Goal: Task Accomplishment & Management: Complete application form

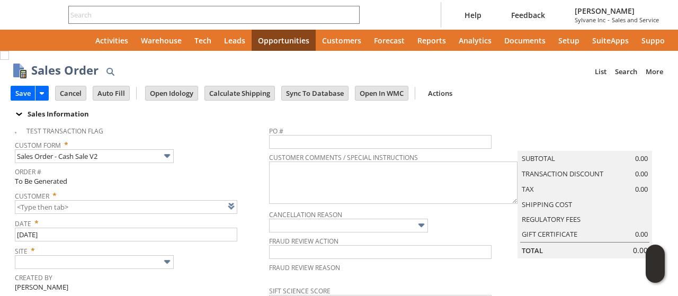
type input "Intelligent Recommendations ⁰"
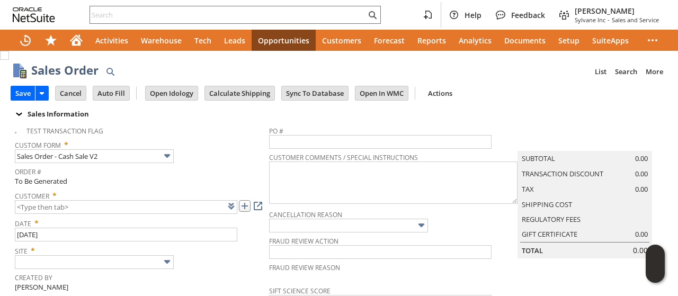
click at [244, 206] on link at bounding box center [245, 206] width 12 height 12
type input "CU1236007 Robert Taylor"
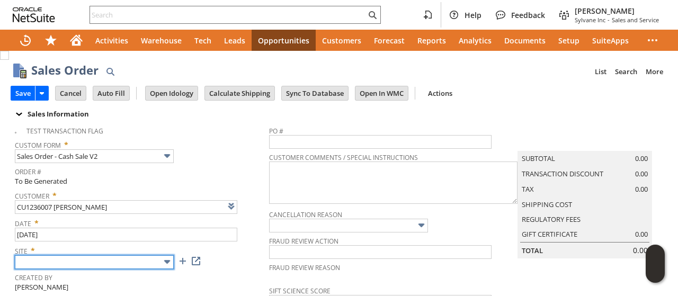
click at [84, 260] on input "text" at bounding box center [94, 262] width 159 height 14
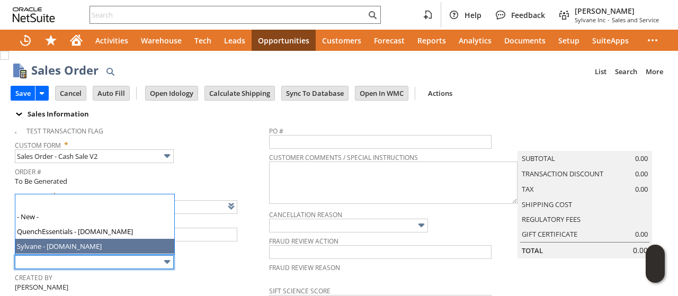
type input "Sylvane - [DOMAIN_NAME]"
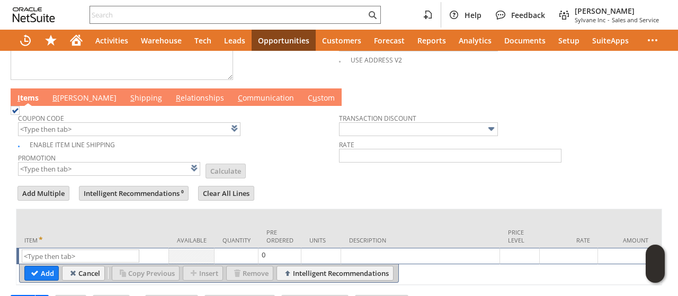
scroll to position [550, 0]
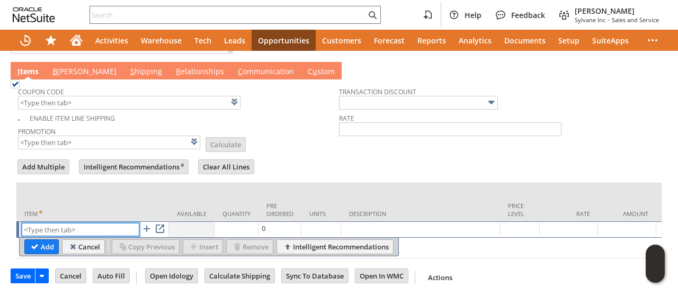
paste input "ap16996"
type input "ap16996"
click at [35, 240] on input "Add" at bounding box center [41, 247] width 33 height 14
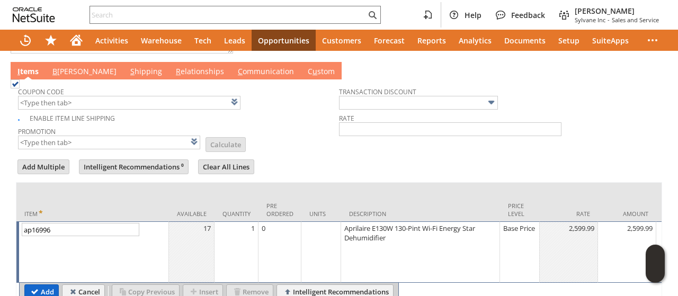
click at [41, 285] on input "Add" at bounding box center [41, 292] width 33 height 14
click at [41, 236] on input "ap16996" at bounding box center [81, 229] width 118 height 13
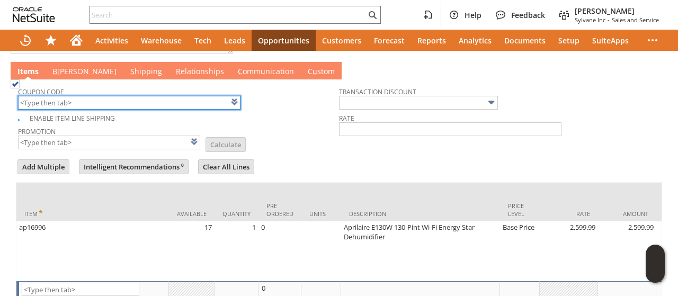
click at [92, 97] on input "text" at bounding box center [129, 103] width 222 height 14
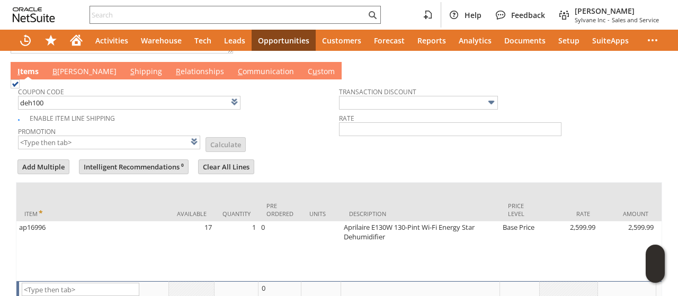
click at [313, 153] on div at bounding box center [339, 155] width 646 height 5
type input "DEH100"
type input "$100 Off Select Dehumidifiers with promo code DEH100"
type input "Promo Code"
type input "-100.00"
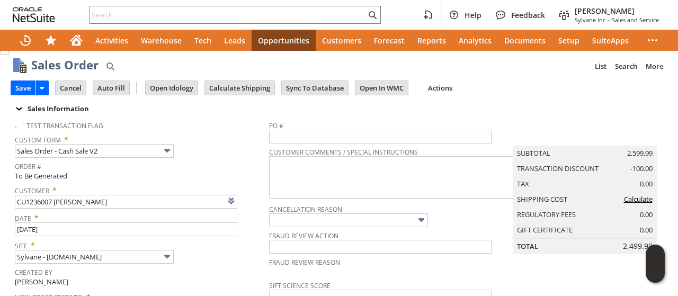
scroll to position [0, 0]
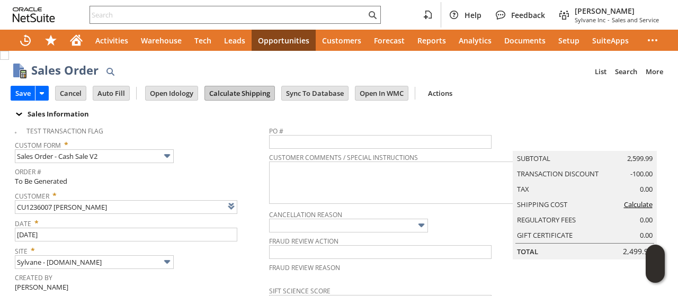
click at [240, 91] on input "Calculate Shipping" at bounding box center [239, 93] width 69 height 14
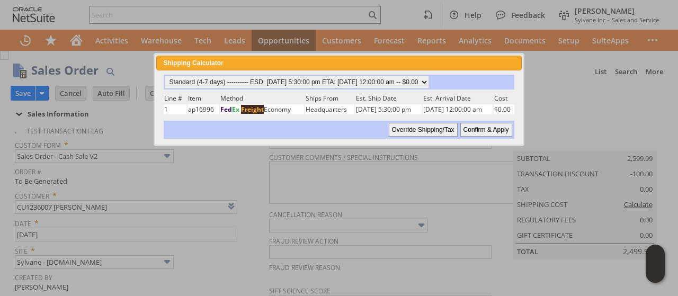
click at [485, 127] on input "Confirm & Apply" at bounding box center [486, 130] width 52 height 14
type input "Promo Code"
type input "-100.00"
type input "Add"
type input "Copy Previous"
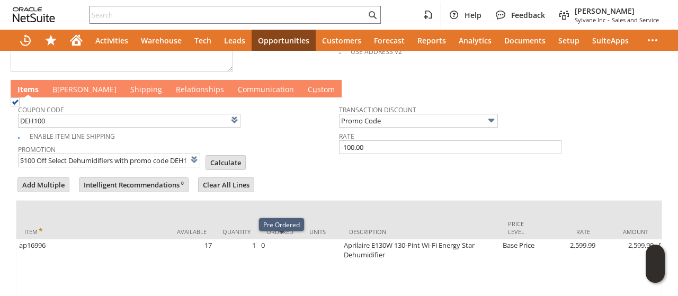
scroll to position [503, 0]
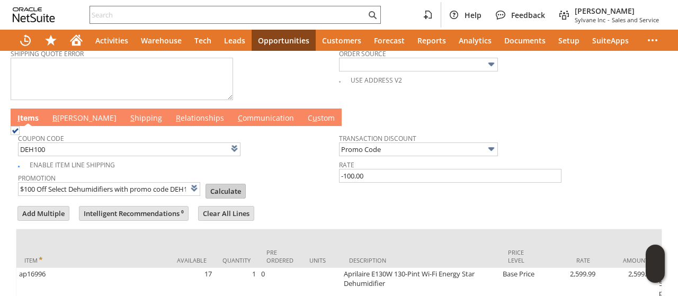
click at [210, 184] on input "Calculate" at bounding box center [225, 191] width 39 height 14
type input "Promo Code"
type input "-100.00"
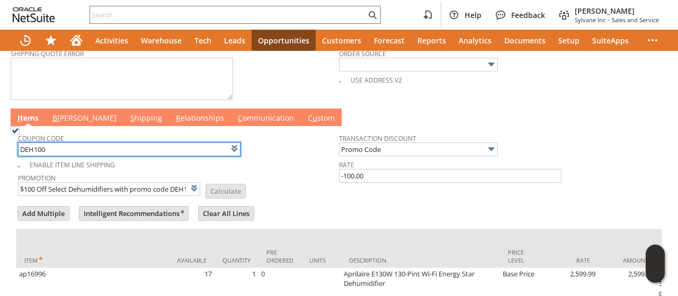
click at [66, 142] on input "DEH100" at bounding box center [129, 149] width 222 height 14
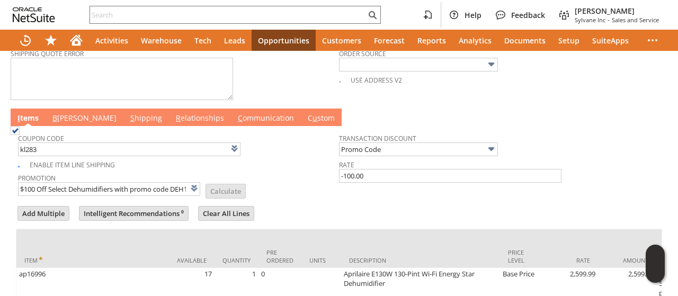
click at [266, 173] on td "Promotion $100 Off Select Dehumidifiers with promo code DEH100 List Calculate" at bounding box center [178, 184] width 321 height 26
type input "KL283"
type input "Promo Code"
type input "-5.0%"
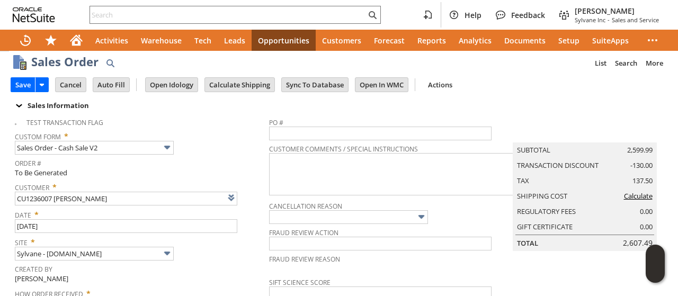
scroll to position [0, 0]
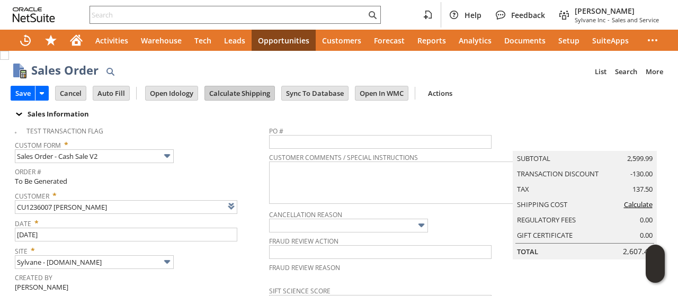
click at [230, 91] on input "Calculate Shipping" at bounding box center [239, 93] width 69 height 14
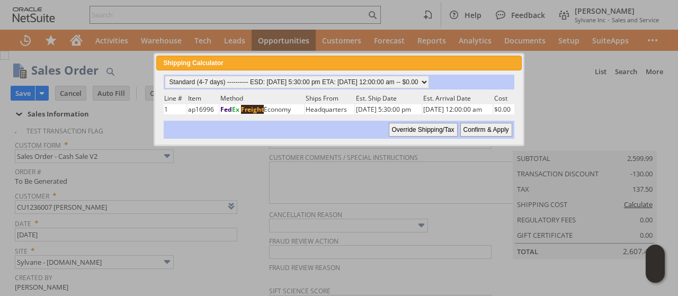
click at [479, 129] on input "Confirm & Apply" at bounding box center [486, 130] width 52 height 14
type input "Add"
type input "Copy Previous"
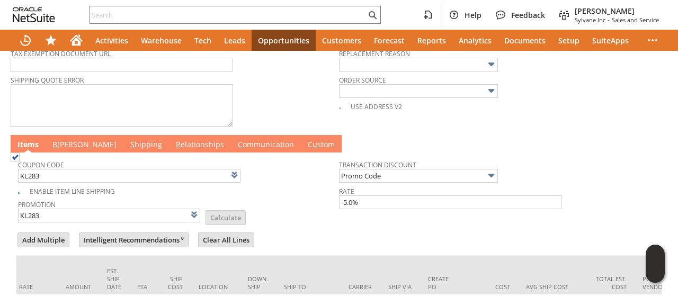
scroll to position [0, 557]
click at [72, 139] on link "B illing" at bounding box center [84, 145] width 69 height 12
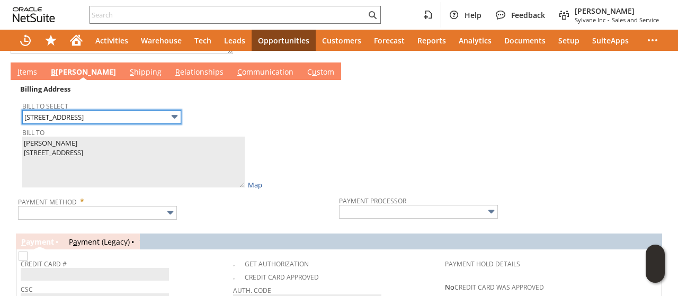
scroll to position [583, 0]
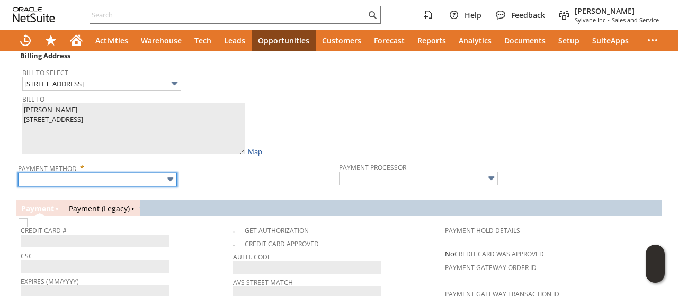
click at [92, 173] on input "text" at bounding box center [97, 180] width 159 height 14
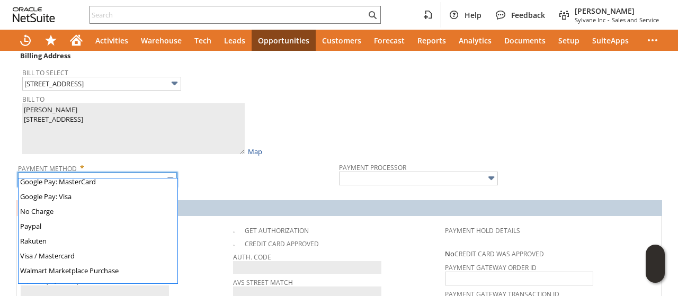
scroll to position [296, 0]
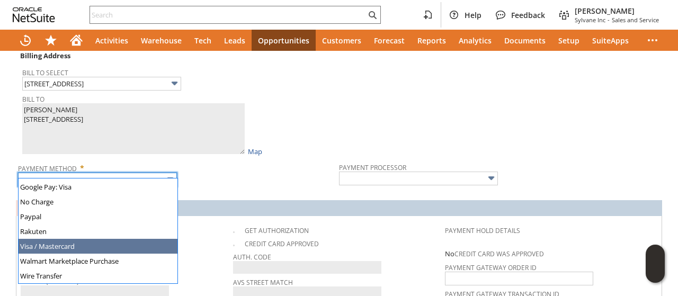
type input "Visa / Mastercard"
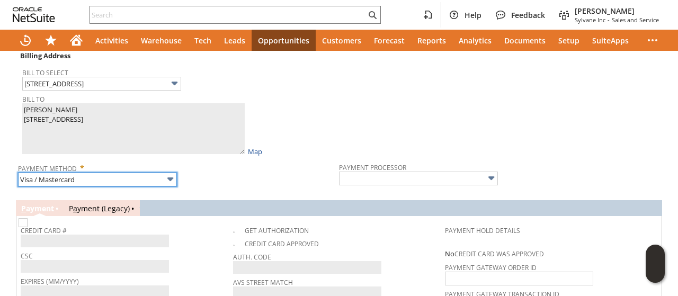
type input "Braintree"
checkbox input "true"
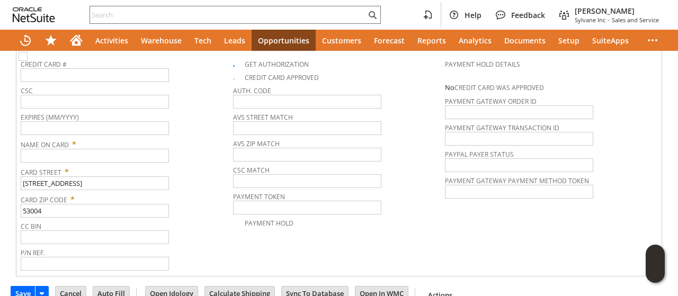
scroll to position [756, 0]
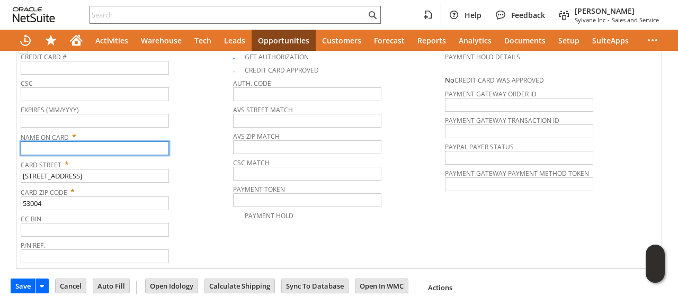
paste input "Robert Taylor"
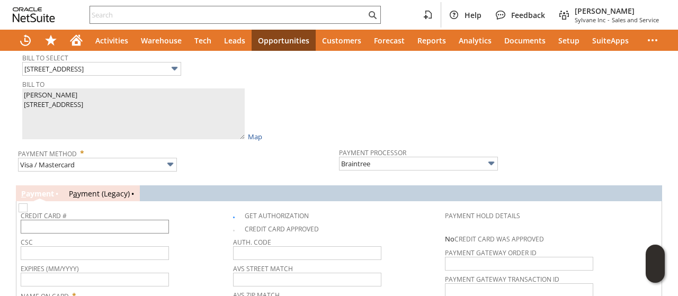
type input "Robert Taylor"
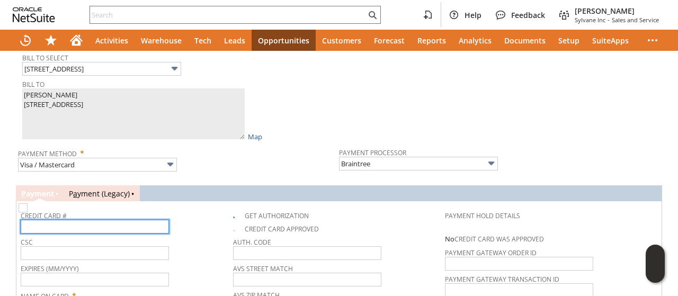
click at [76, 220] on input "text" at bounding box center [95, 227] width 148 height 14
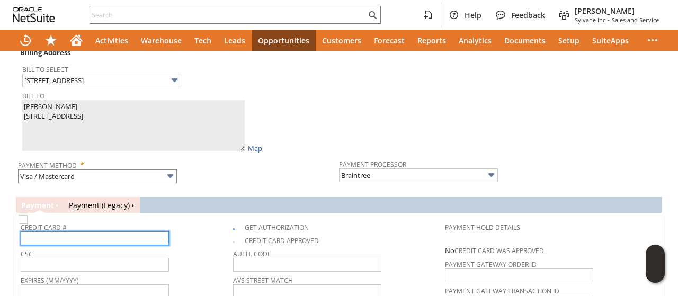
scroll to position [597, 0]
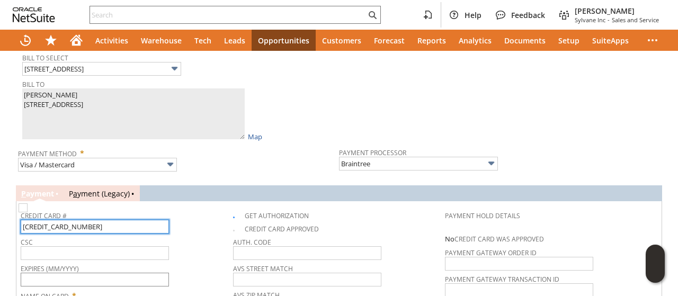
type input "4183010002454270"
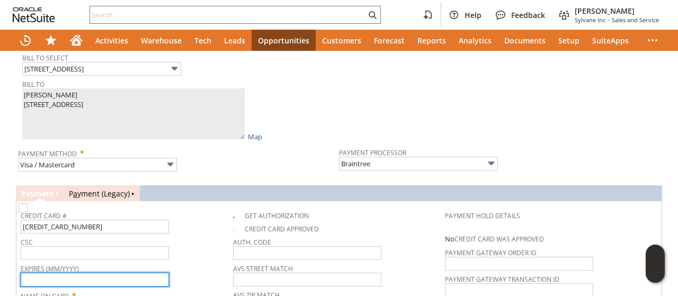
click at [103, 273] on input "text" at bounding box center [95, 280] width 148 height 14
type input "05/2027"
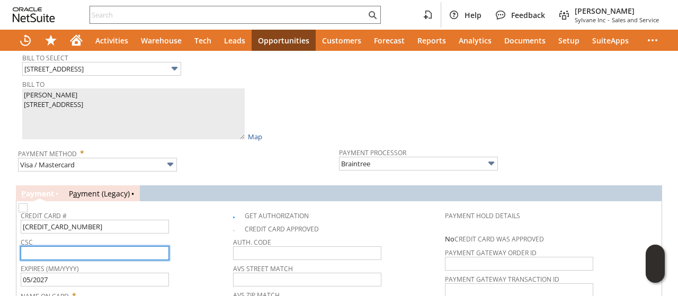
click at [134, 249] on input "text" at bounding box center [95, 253] width 148 height 14
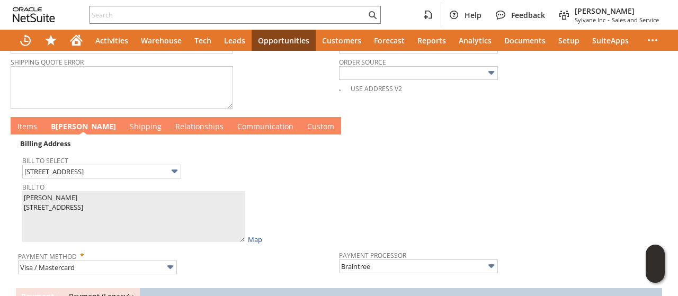
scroll to position [491, 0]
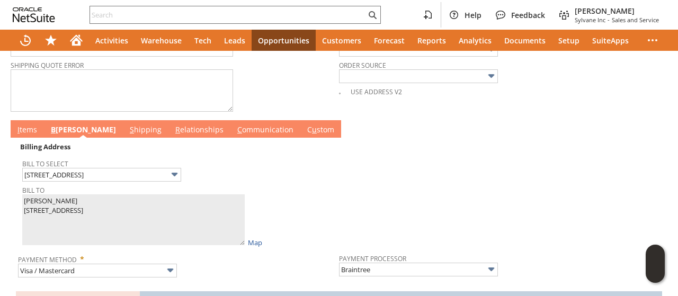
type input "062"
click at [24, 124] on link "I tems" at bounding box center [27, 130] width 25 height 12
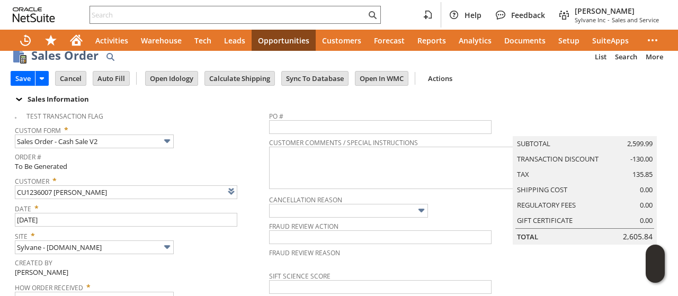
scroll to position [0, 0]
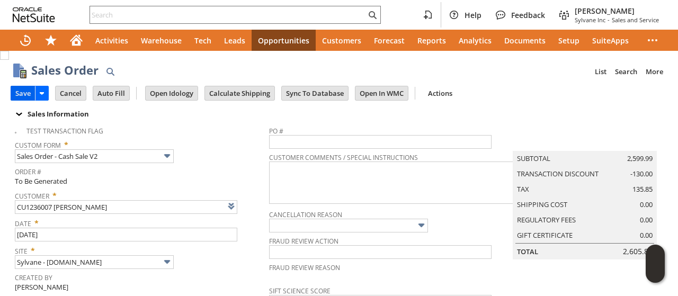
click at [19, 91] on input "Save" at bounding box center [23, 93] width 24 height 14
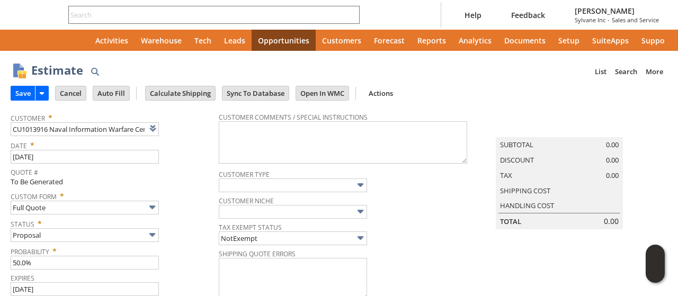
type input "[DATE]"
type input "Intelligent Recommendations ⁰"
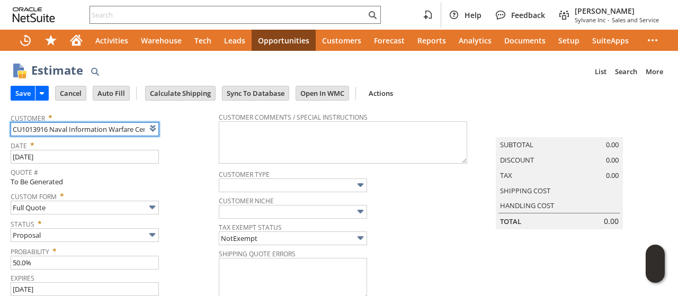
scroll to position [339, 0]
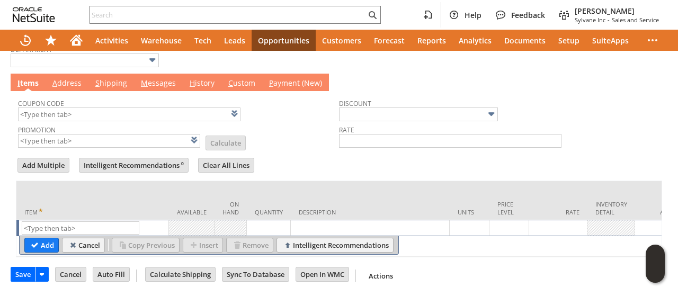
click at [146, 84] on td "M essages" at bounding box center [158, 82] width 49 height 17
click at [153, 79] on link "M essages" at bounding box center [158, 84] width 40 height 12
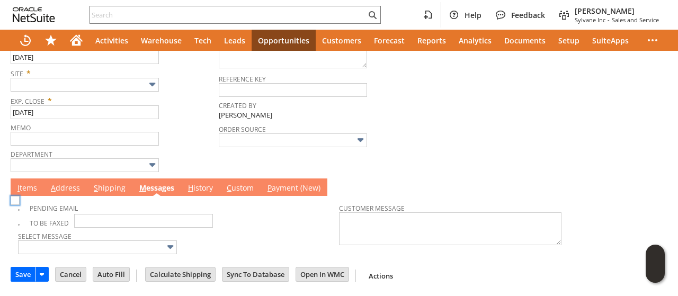
scroll to position [227, 0]
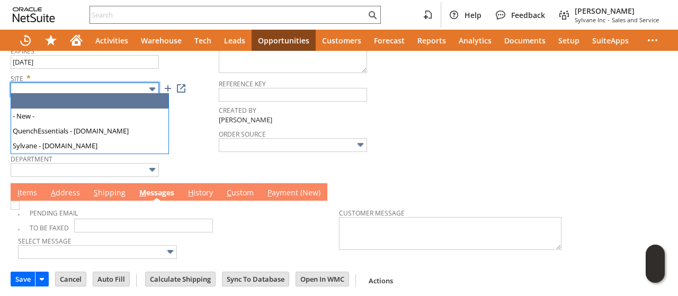
click at [51, 83] on input "text" at bounding box center [85, 90] width 148 height 14
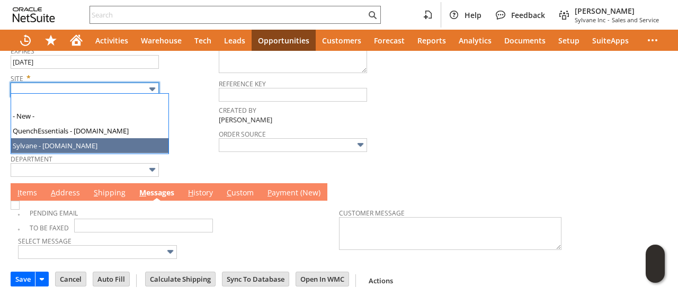
type input "Sylvane - [DOMAIN_NAME]"
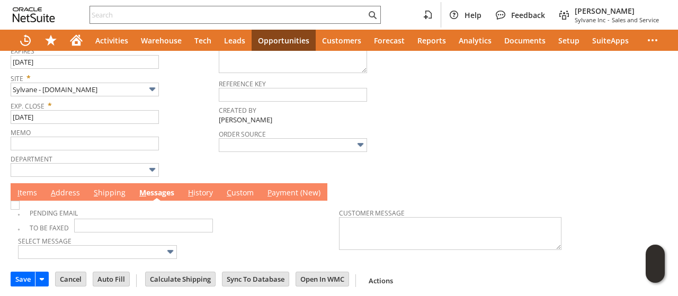
drag, startPoint x: 16, startPoint y: 182, endPoint x: 28, endPoint y: 190, distance: 13.4
click at [20, 185] on td "I tems" at bounding box center [27, 191] width 33 height 17
click at [28, 190] on link "I tems" at bounding box center [27, 193] width 25 height 12
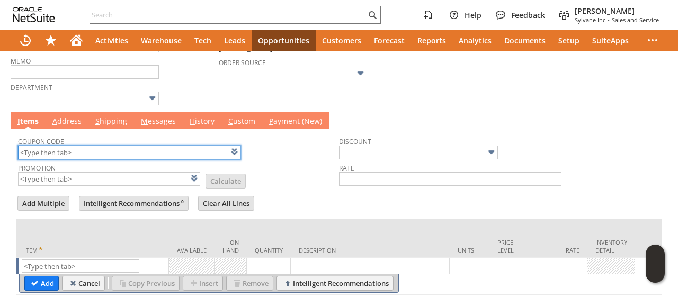
scroll to position [339, 0]
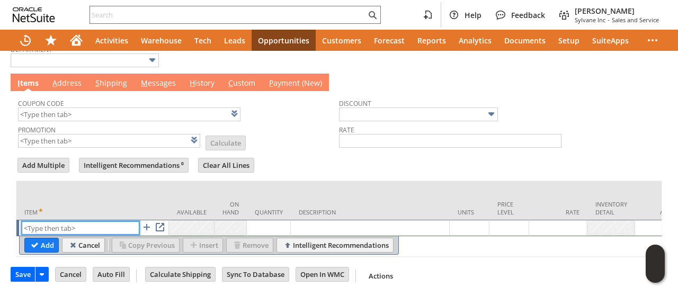
paste input "in10952"
type input "in10952"
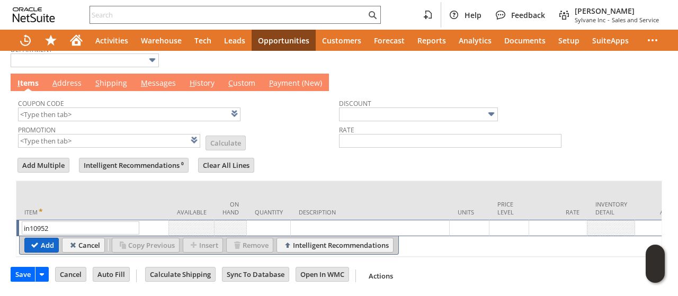
click at [40, 238] on input "Add" at bounding box center [41, 245] width 33 height 14
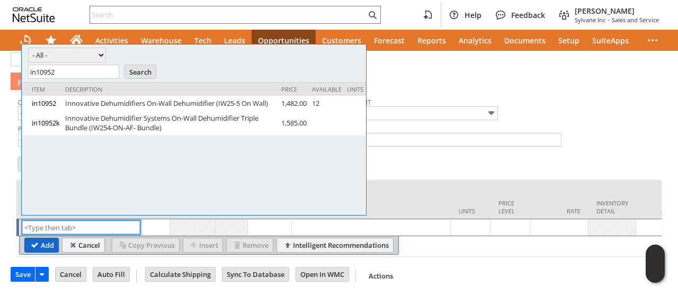
scroll to position [0, 0]
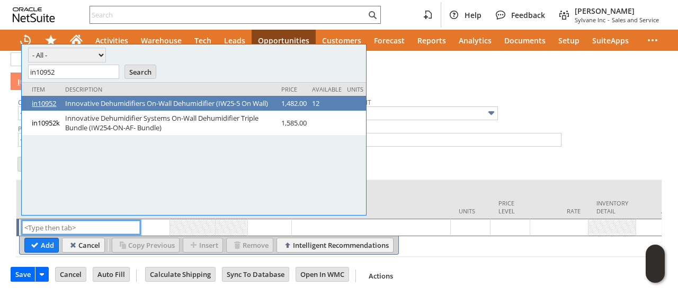
click at [35, 101] on link "in10952" at bounding box center [46, 104] width 28 height 10
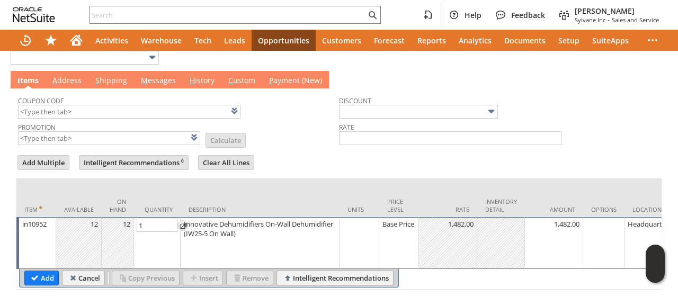
type input "Base Price"
click at [391, 227] on div "Base Price" at bounding box center [399, 224] width 34 height 11
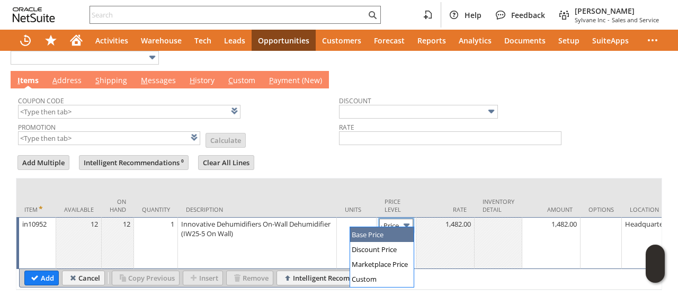
click at [387, 221] on input "Base Price" at bounding box center [396, 225] width 34 height 13
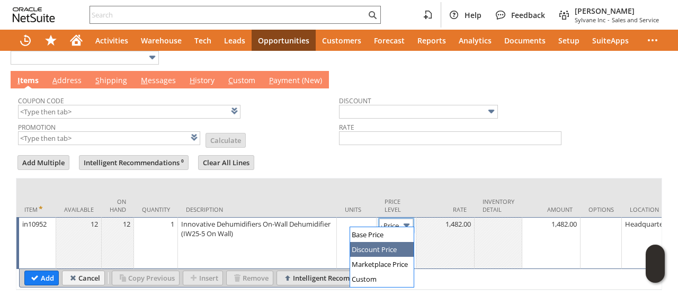
type input "Disco...rice"
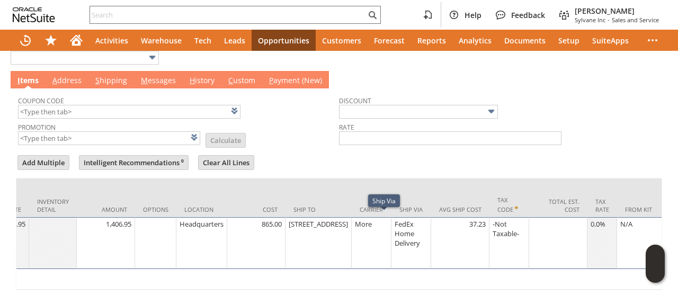
scroll to position [0, 0]
click at [311, 228] on div "4297 Pacific Hwy" at bounding box center [318, 224] width 60 height 11
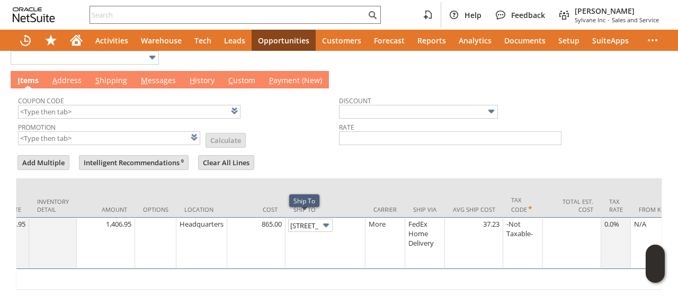
scroll to position [0, 22]
click at [301, 223] on input "4297 Pacific Hwy" at bounding box center [310, 225] width 44 height 13
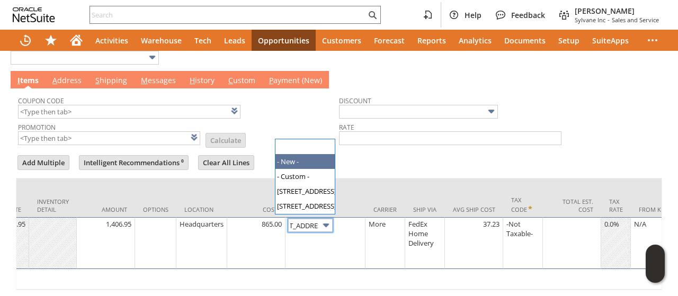
scroll to position [0, 0]
click at [376, 154] on form "Add Multiple Intelligent Recommendations ⁰ Clear All Lines Line Items All Item …" at bounding box center [339, 222] width 646 height 137
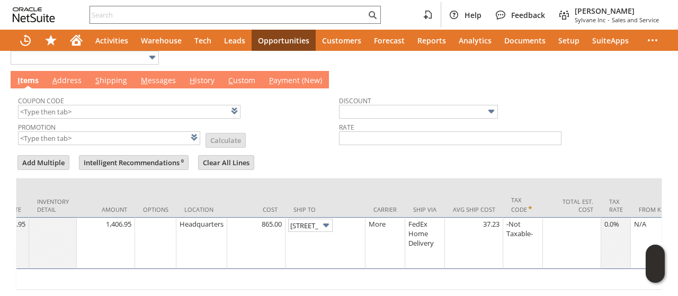
click at [66, 75] on link "A ddress" at bounding box center [67, 81] width 34 height 12
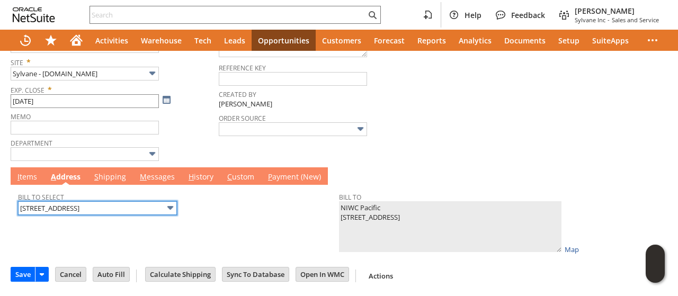
scroll to position [239, 0]
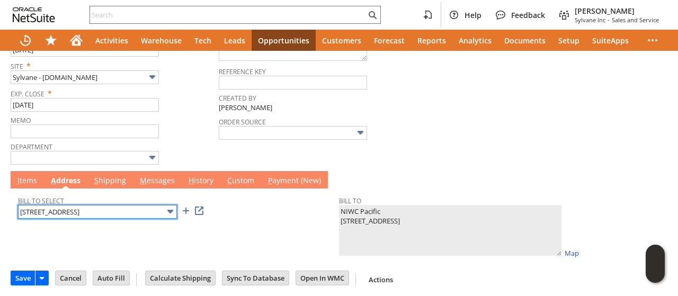
click at [82, 205] on input "53560 Hull St" at bounding box center [97, 212] width 159 height 14
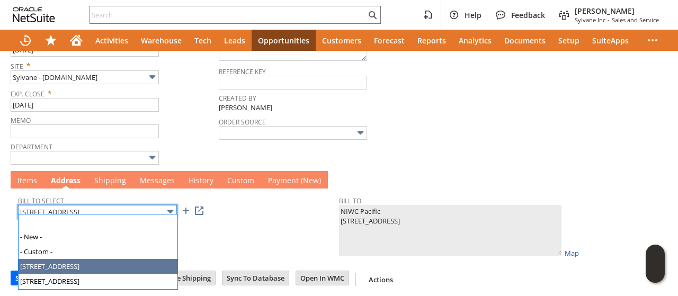
type input "4297 Pacific Hwy"
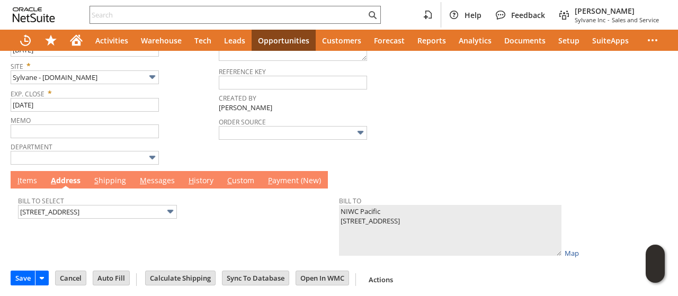
type textarea "Attn: Rick Nielsen, code 7527 NIWC Pacific 4297 Pacific Hwy, OT-7 San Diego CA …"
click at [31, 178] on link "I tems" at bounding box center [27, 181] width 25 height 12
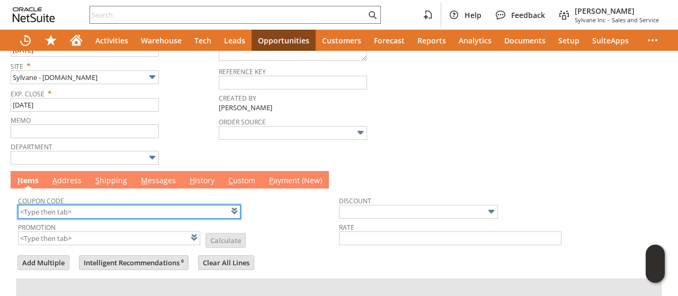
scroll to position [0, 0]
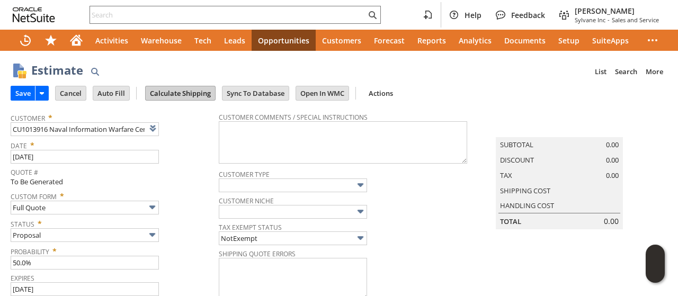
click at [165, 97] on input "Calculate Shipping" at bounding box center [180, 93] width 69 height 14
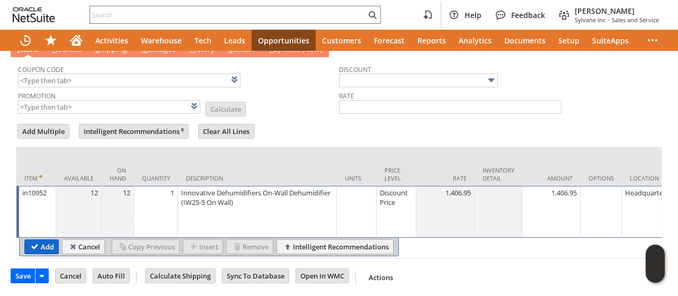
click at [36, 245] on input "Add" at bounding box center [41, 247] width 33 height 14
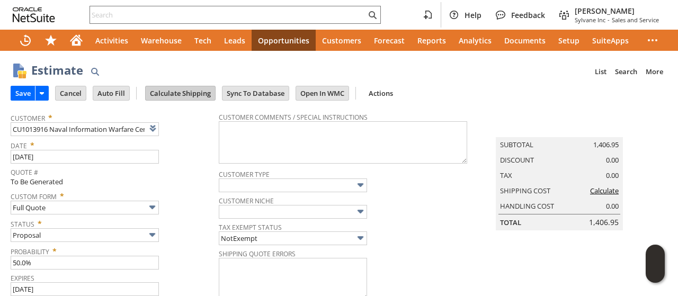
type input "Intelligent Recommendations¹⁰"
click at [175, 98] on input "Calculate Shipping" at bounding box center [180, 93] width 69 height 14
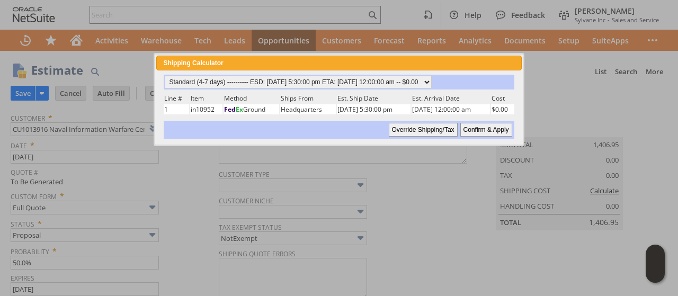
click at [479, 125] on input "Confirm & Apply" at bounding box center [486, 130] width 52 height 14
type input "Government"
type input "Add"
type input "Copy Previous"
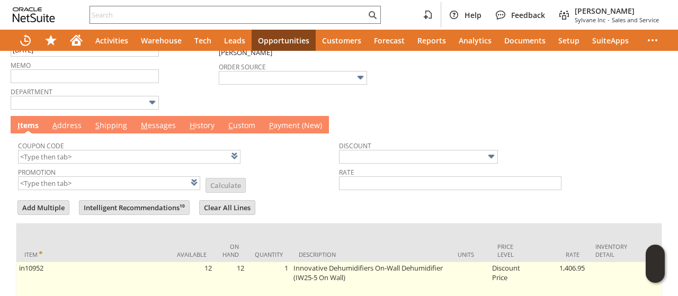
scroll to position [390, 0]
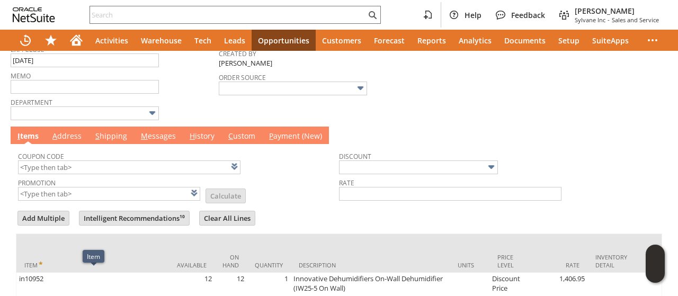
click at [154, 138] on link "M essages" at bounding box center [158, 137] width 40 height 12
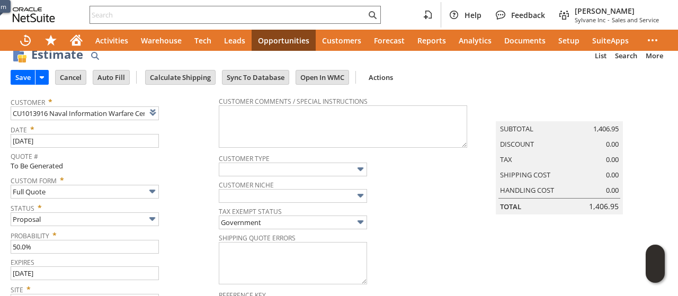
scroll to position [0, 0]
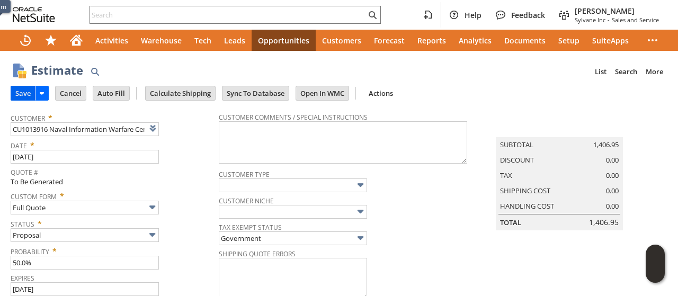
click at [25, 92] on input "Save" at bounding box center [23, 93] width 24 height 14
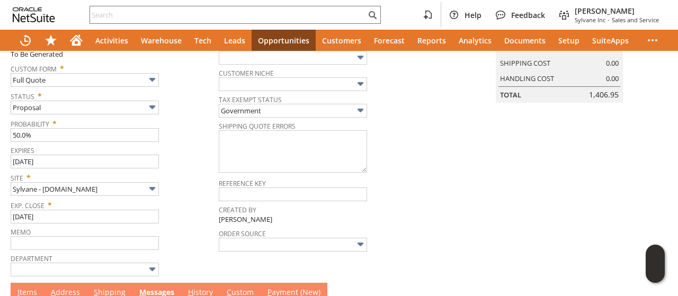
scroll to position [159, 0]
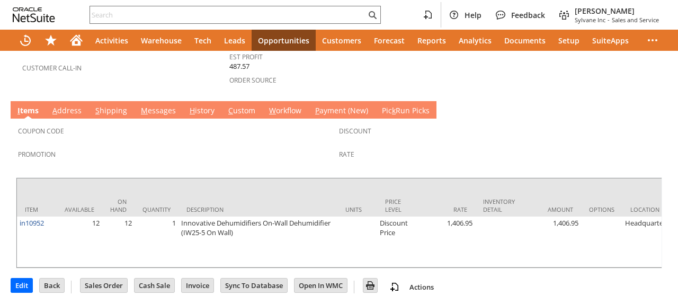
click at [160, 105] on link "M essages" at bounding box center [158, 111] width 40 height 12
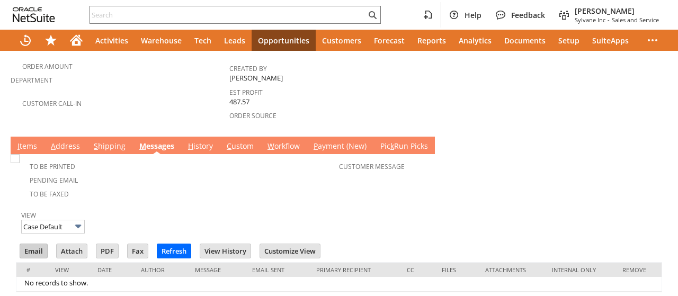
scroll to position [362, 0]
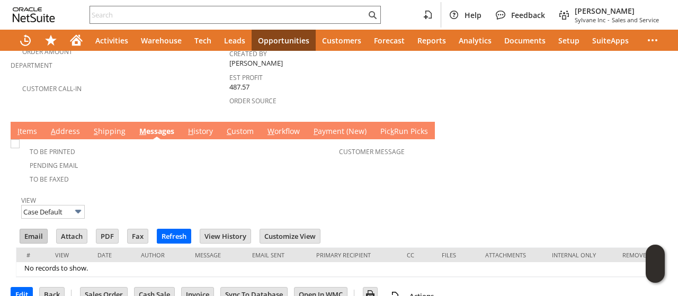
click at [39, 229] on input "Email" at bounding box center [33, 236] width 27 height 14
click at [427, 193] on div "View Case Default" at bounding box center [339, 206] width 636 height 27
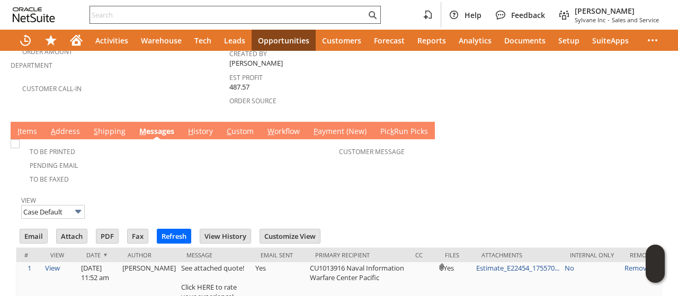
scroll to position [0, 0]
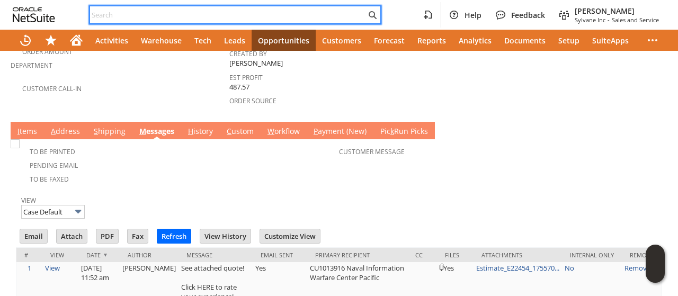
paste input "unigriselcotiza@gmail.com"
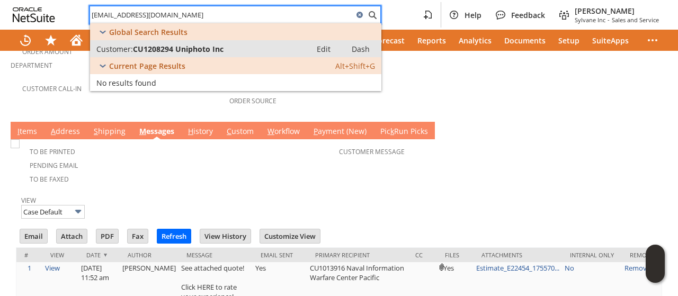
type input "unigriselcotiza@gmail.com"
click at [193, 47] on span "CU1208294 Uniphoto Inc" at bounding box center [178, 49] width 91 height 10
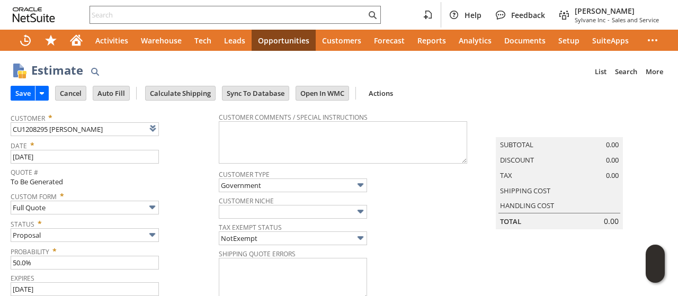
type input "[DATE]"
type input "Intelligent Recommendations ⁰"
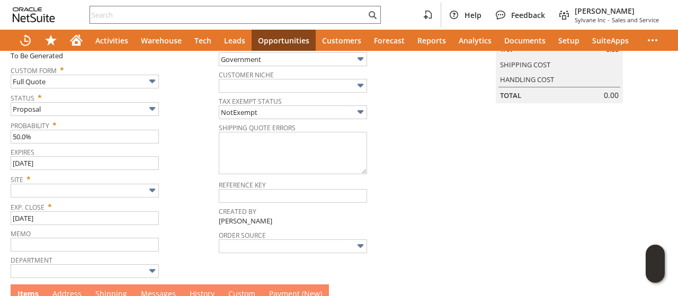
scroll to position [212, 0]
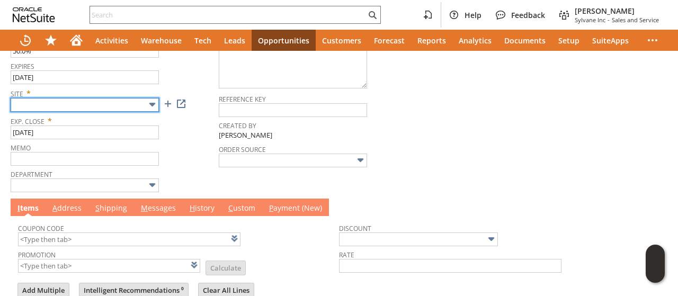
click at [56, 104] on input "text" at bounding box center [85, 105] width 148 height 14
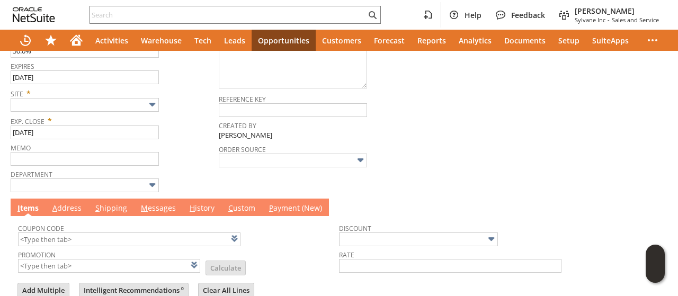
click at [58, 110] on td "Site *" at bounding box center [115, 99] width 208 height 28
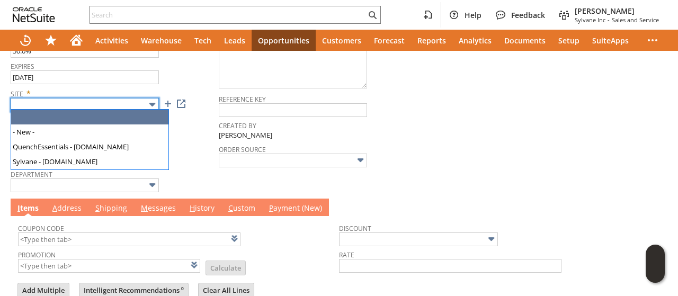
click at [58, 103] on input "text" at bounding box center [85, 105] width 148 height 14
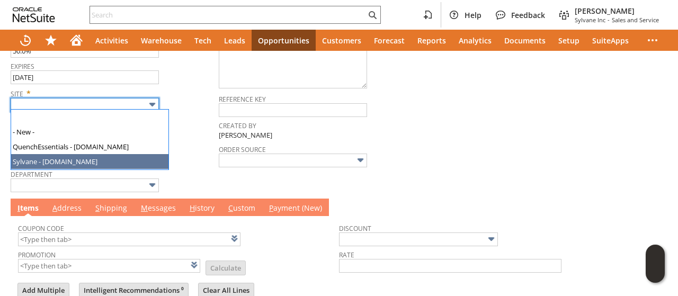
type input "Sylvane - [DOMAIN_NAME]"
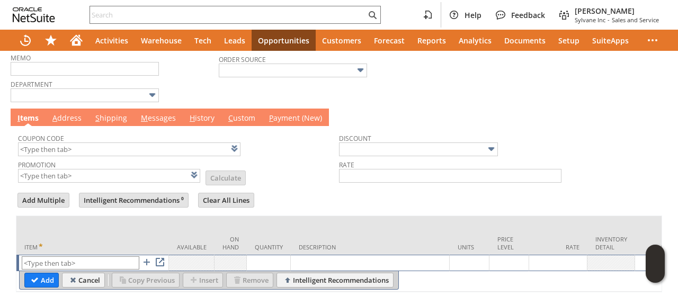
scroll to position [339, 0]
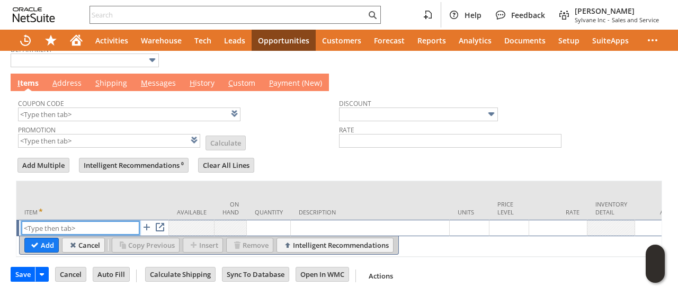
paste input "ul755"
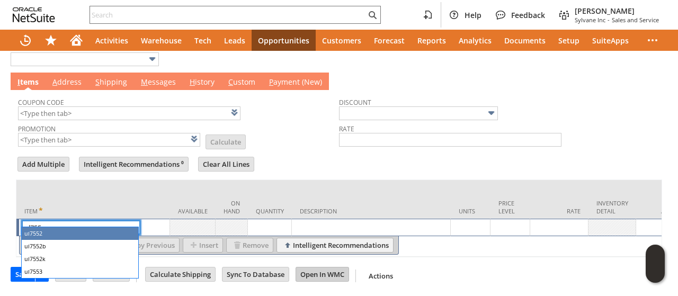
type input "ul7552"
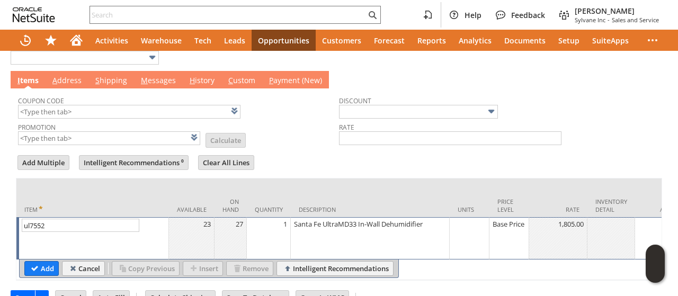
click at [307, 134] on td "Promotion List Calculate" at bounding box center [178, 133] width 321 height 26
click at [38, 262] on input "Add" at bounding box center [41, 269] width 33 height 14
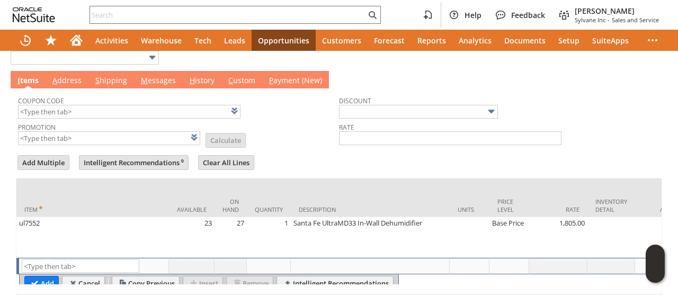
type input "Intelligent Recommendations¹⁰"
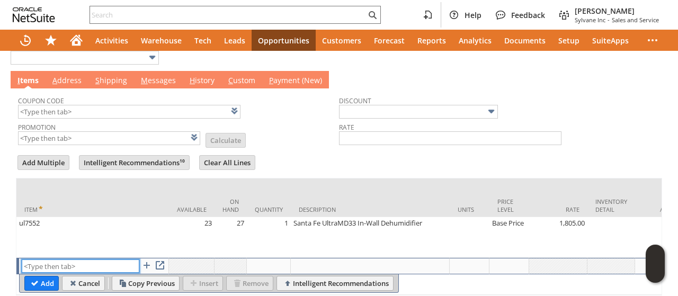
paste input "ul7667"
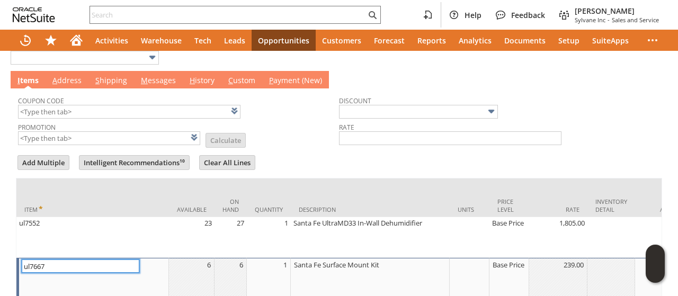
type input "ul7667"
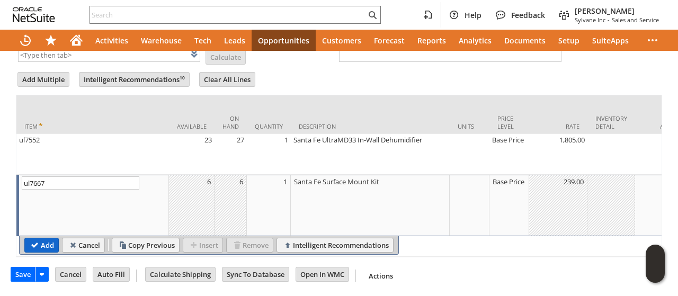
click at [46, 238] on input "Add" at bounding box center [41, 245] width 33 height 14
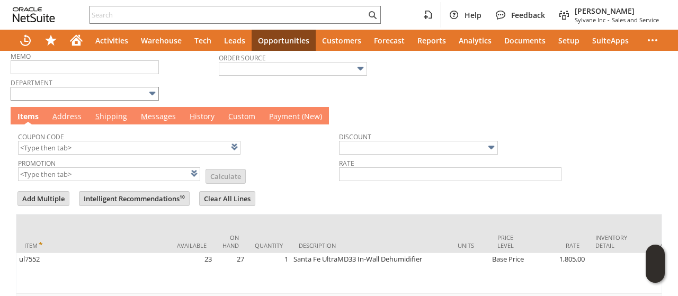
scroll to position [266, 0]
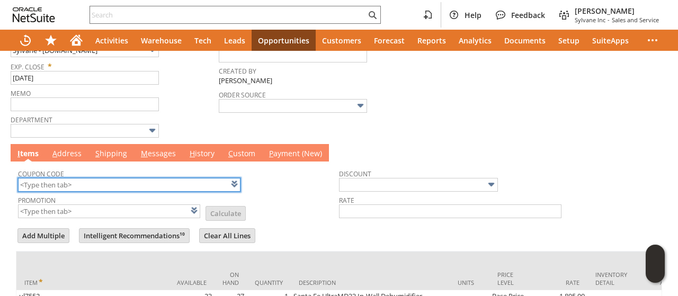
click at [109, 178] on input "text" at bounding box center [129, 185] width 222 height 14
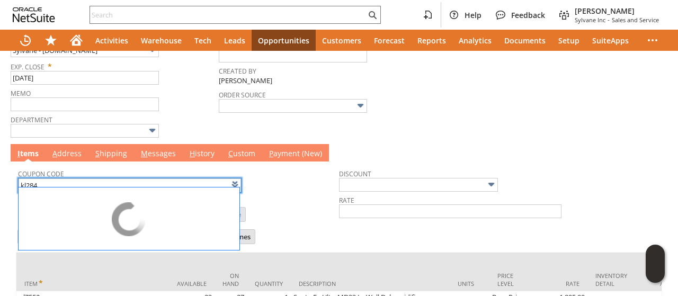
drag, startPoint x: 283, startPoint y: 213, endPoint x: 260, endPoint y: 199, distance: 28.1
click at [290, 210] on td "Promotion List Calculate" at bounding box center [178, 207] width 321 height 26
type input "KL284"
type input "Promo Code"
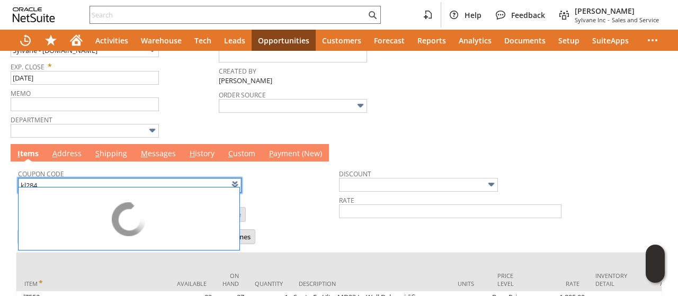
type input "-6.0%"
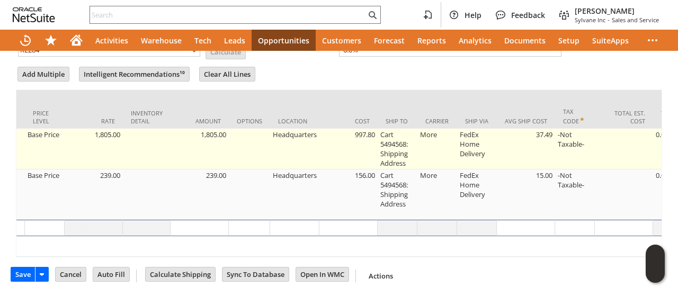
scroll to position [0, 473]
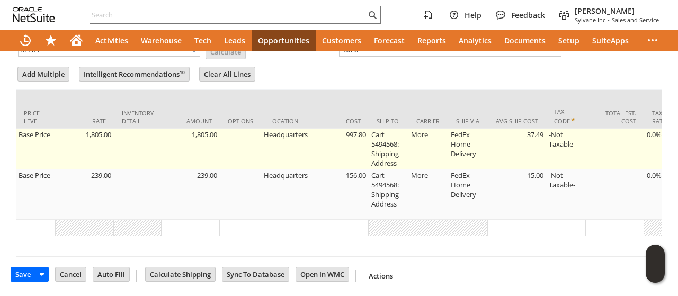
click at [396, 133] on td "Cart 5494568: Shipping Address" at bounding box center [389, 149] width 40 height 41
type input "Cart 5494568: Shipping Address"
type input "OK"
type input "Make Copy"
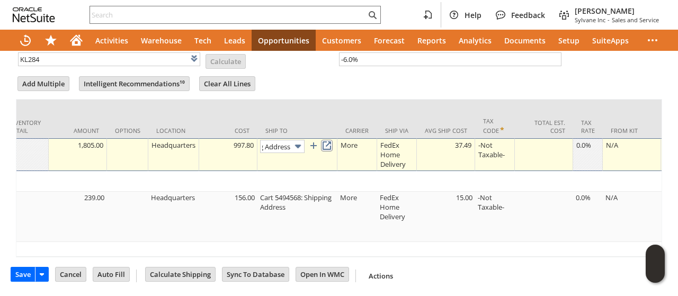
scroll to position [0, 0]
click at [328, 140] on link at bounding box center [327, 146] width 12 height 12
click at [297, 140] on img at bounding box center [298, 146] width 12 height 12
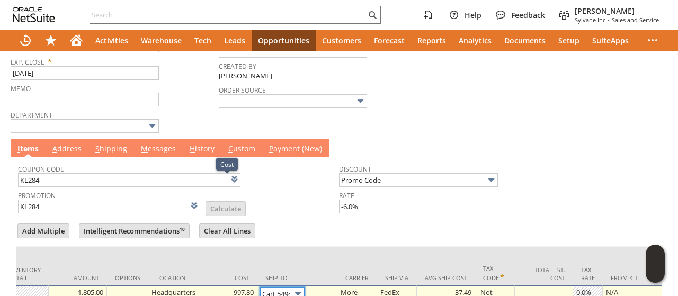
scroll to position [0, 473]
click at [72, 145] on link "A ddress" at bounding box center [67, 150] width 34 height 12
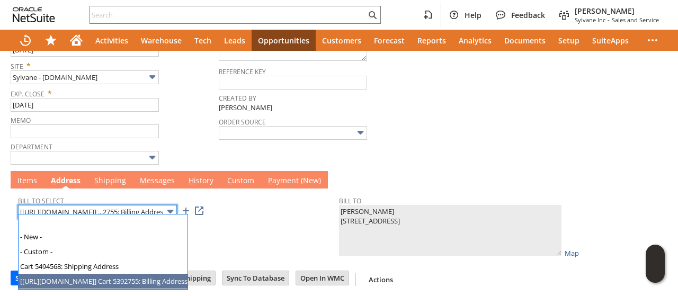
click at [94, 206] on input "[https://paypal.com/] ...2755: Billing Address" at bounding box center [97, 212] width 159 height 14
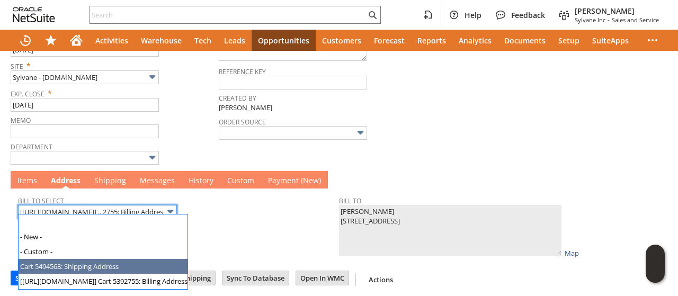
type input "Cart 5494568: Shipping Address"
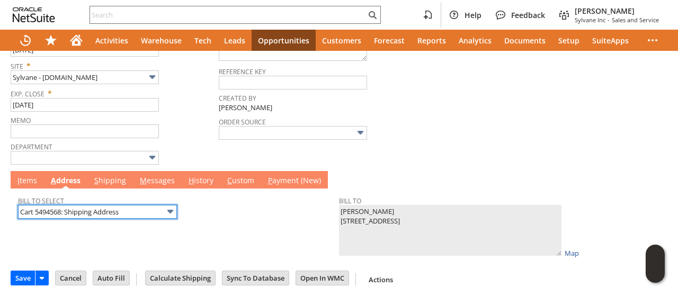
type textarea "Grisel Rodriguez 1594 TRANSPORT CT ste.102 STE.102 2287238 Jacksonville FL 3221…"
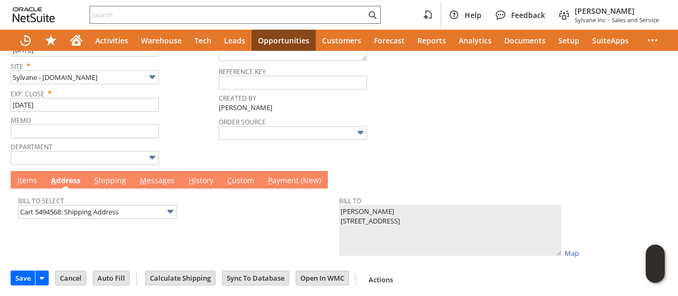
click at [28, 176] on link "I tems" at bounding box center [27, 181] width 25 height 12
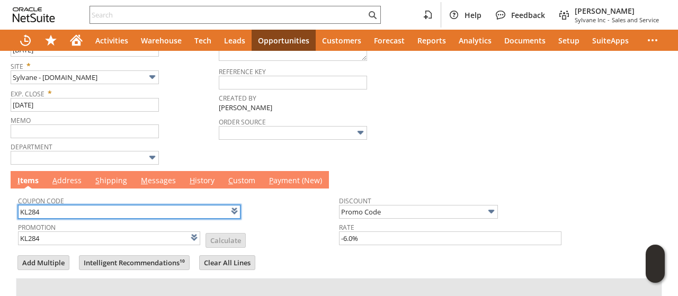
scroll to position [0, 473]
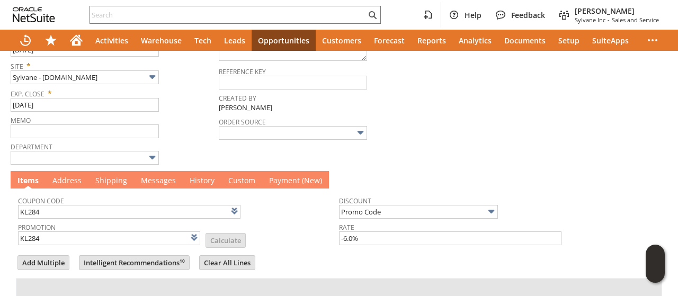
click at [157, 180] on link "M essages" at bounding box center [158, 181] width 40 height 12
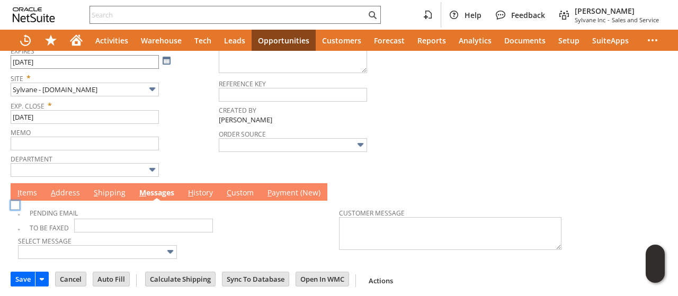
scroll to position [0, 0]
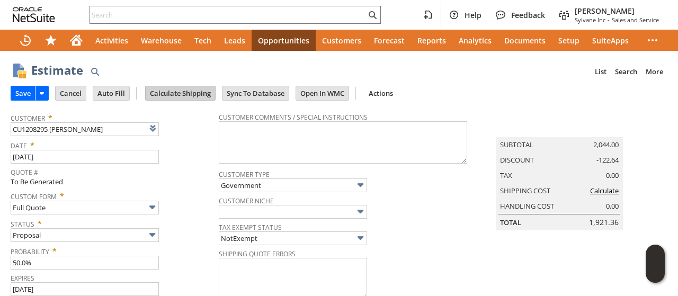
click at [175, 94] on input "Calculate Shipping" at bounding box center [180, 93] width 69 height 14
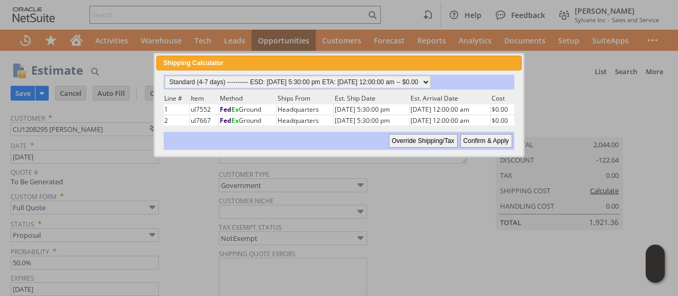
click at [480, 136] on input "Confirm & Apply" at bounding box center [486, 141] width 52 height 14
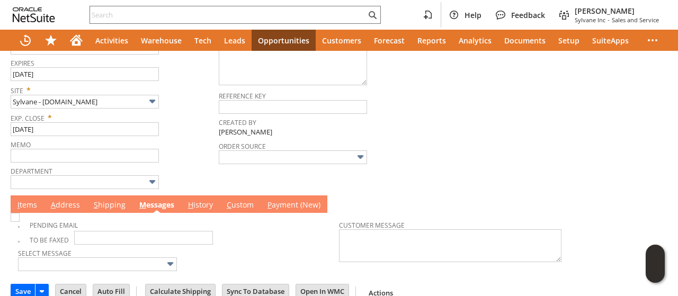
scroll to position [227, 0]
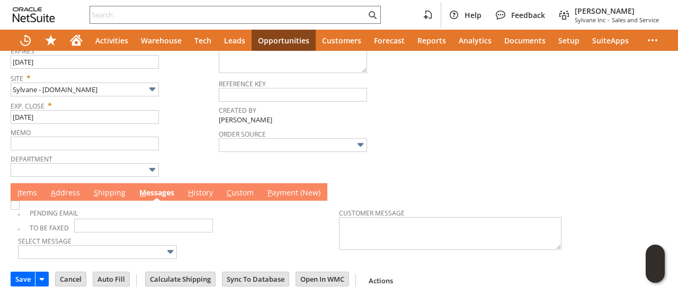
click at [37, 190] on link "I tems" at bounding box center [27, 193] width 25 height 12
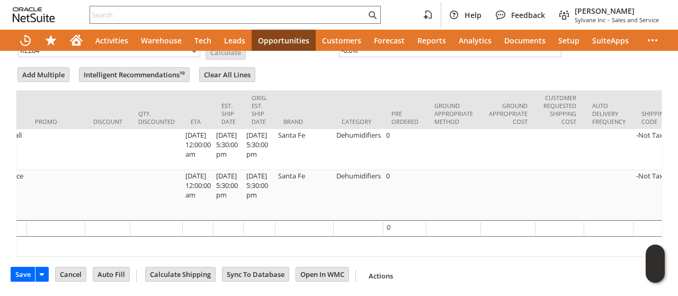
scroll to position [0, 2592]
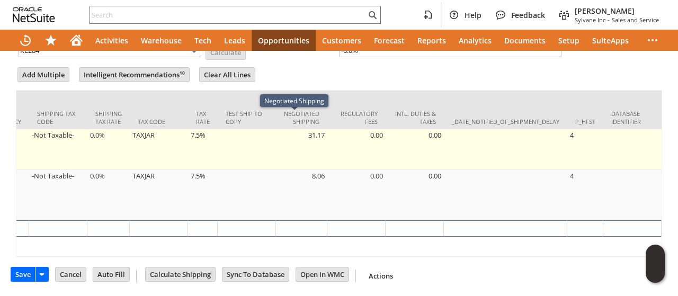
click at [189, 129] on td "7.5%" at bounding box center [203, 149] width 30 height 41
type input "7.5%"
type input "OK"
type input "Make Copy"
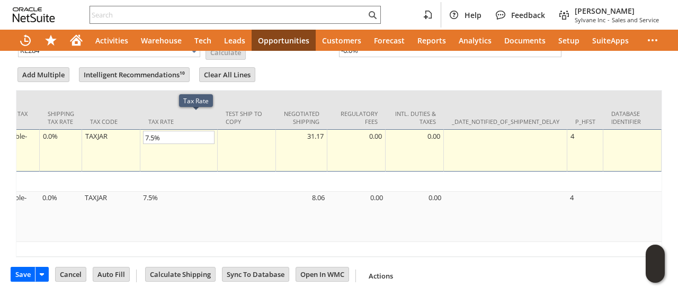
scroll to position [0, 2525]
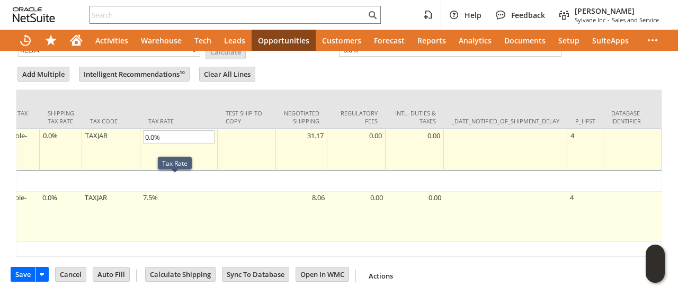
click at [162, 196] on td "7.5%" at bounding box center [178, 217] width 77 height 50
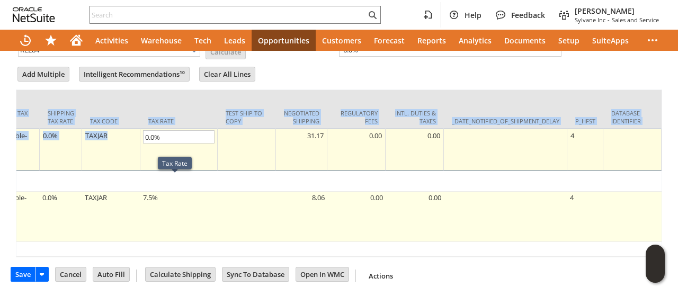
type input "7.5%"
type input "OK"
type input "Make Copy"
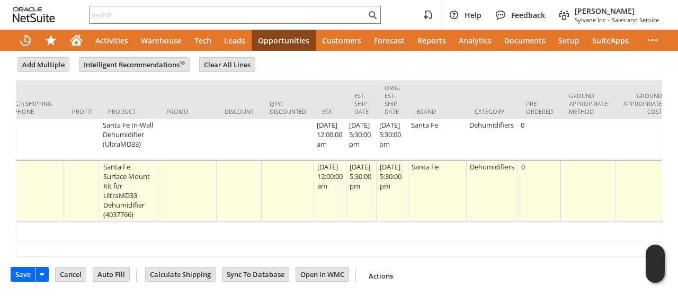
scroll to position [0, 0]
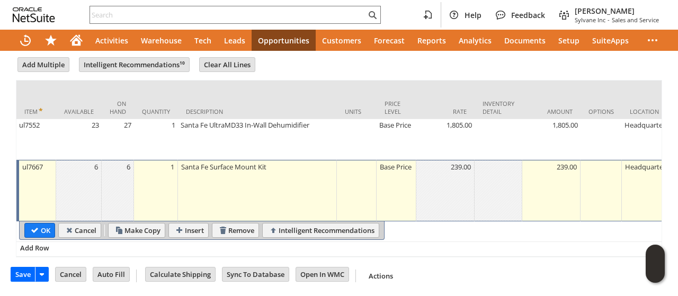
type input "0.0%"
drag, startPoint x: 48, startPoint y: 213, endPoint x: 42, endPoint y: 219, distance: 7.9
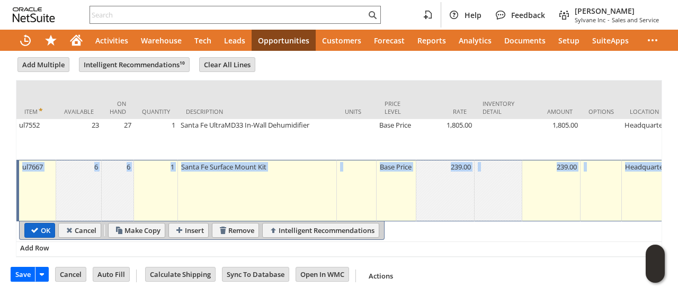
click at [41, 223] on input "OK" at bounding box center [40, 230] width 30 height 14
type input "Add"
type input "Copy Previous"
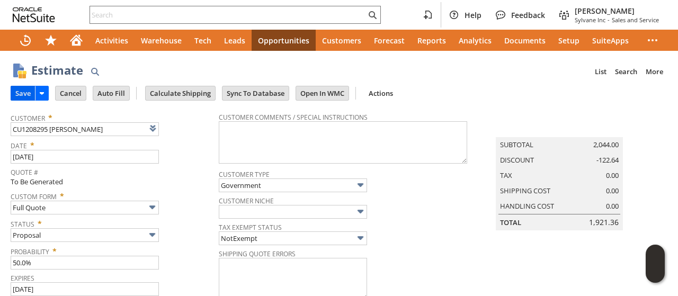
click at [17, 86] on input "Save" at bounding box center [23, 93] width 24 height 14
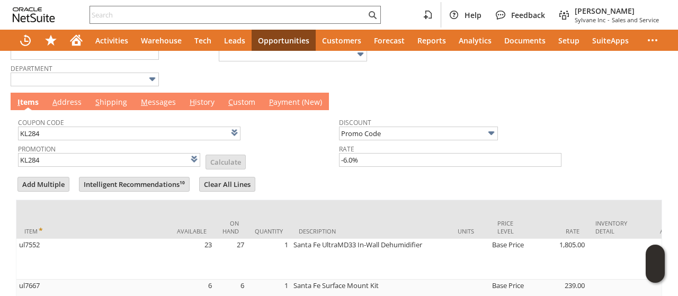
click at [145, 103] on link "M essages" at bounding box center [158, 103] width 40 height 12
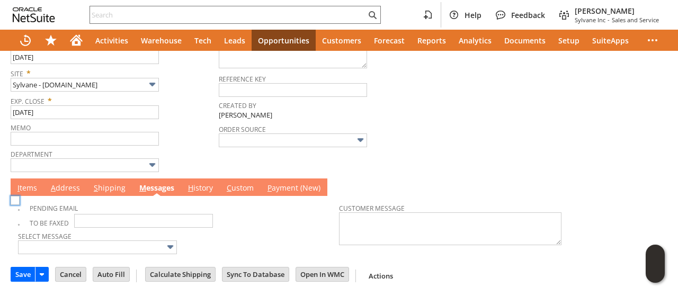
scroll to position [227, 0]
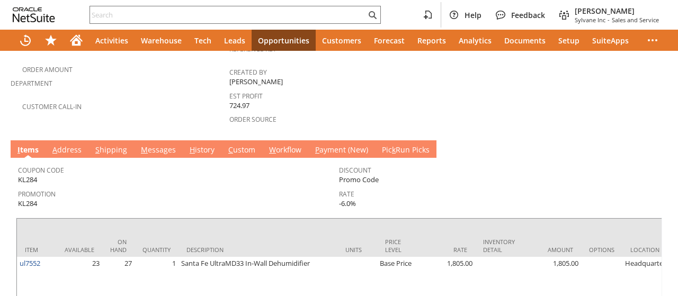
scroll to position [337, 0]
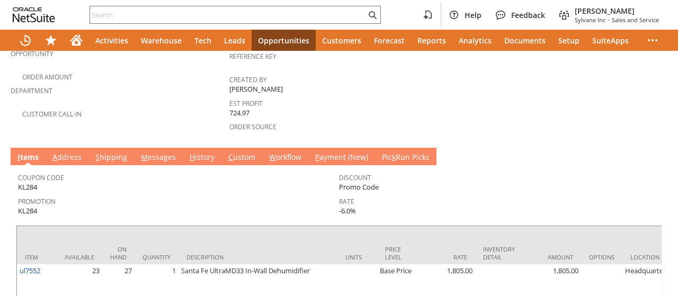
click at [162, 152] on link "M essages" at bounding box center [158, 158] width 40 height 12
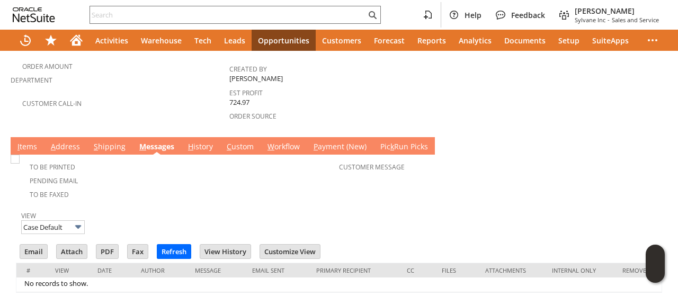
scroll to position [0, 0]
click at [32, 245] on input "Email" at bounding box center [33, 252] width 27 height 14
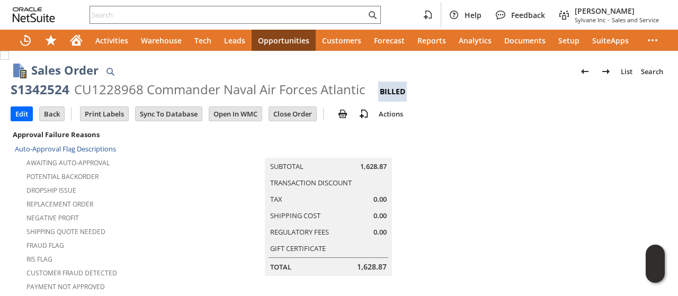
click at [114, 89] on div "CU1228968 Commander Naval Air Forces Atlantic" at bounding box center [219, 89] width 291 height 17
copy div "CU1228968"
